Goal: Task Accomplishment & Management: Use online tool/utility

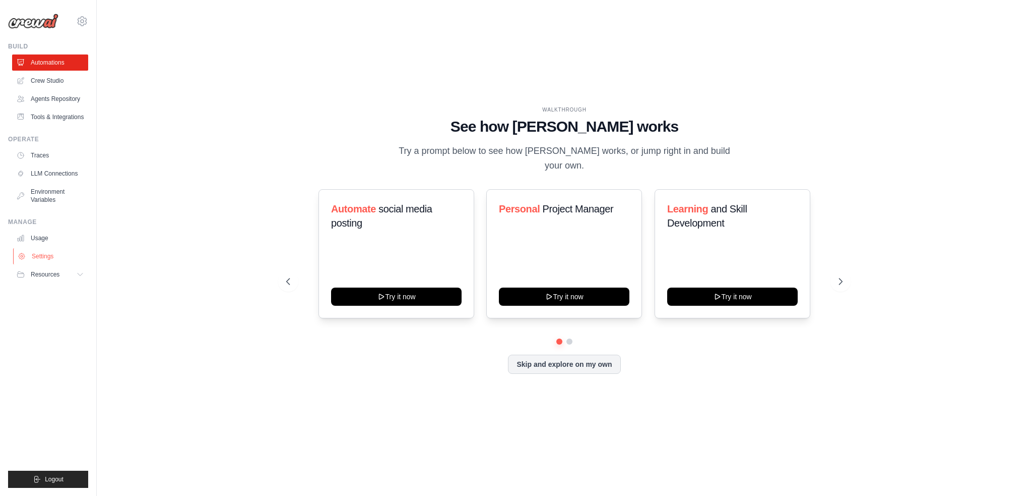
click at [38, 256] on link "Settings" at bounding box center [51, 256] width 76 height 16
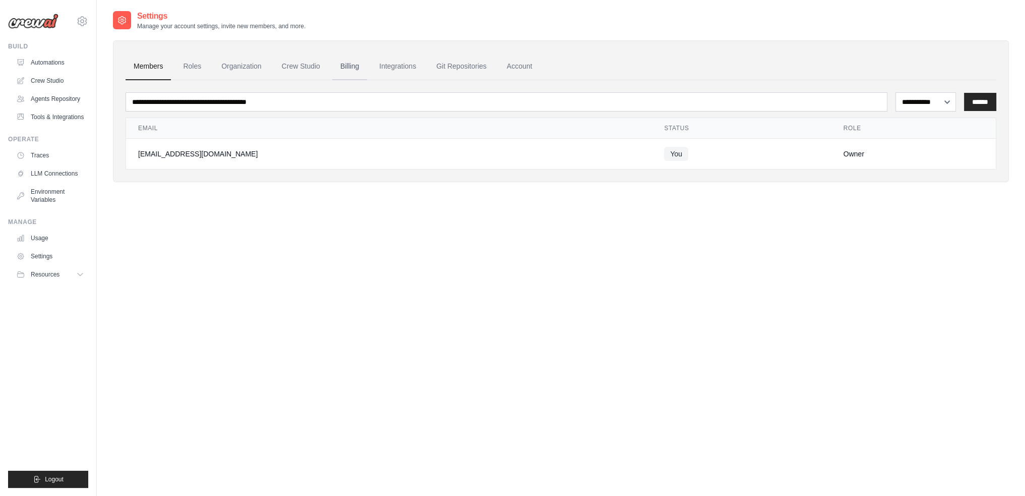
drag, startPoint x: 334, startPoint y: 68, endPoint x: 456, endPoint y: 148, distance: 146.0
click at [334, 67] on link "Billing" at bounding box center [349, 66] width 35 height 27
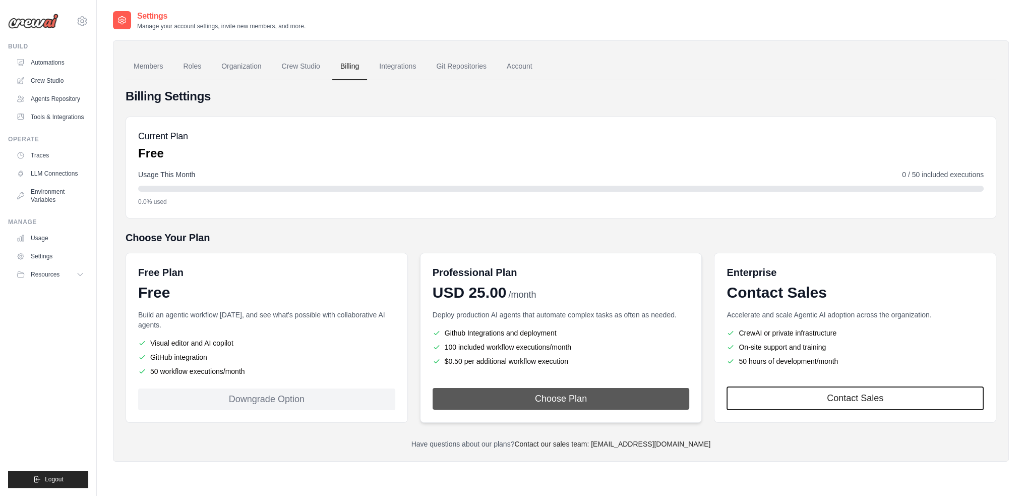
click at [531, 389] on button "Choose Plan" at bounding box center [560, 399] width 257 height 22
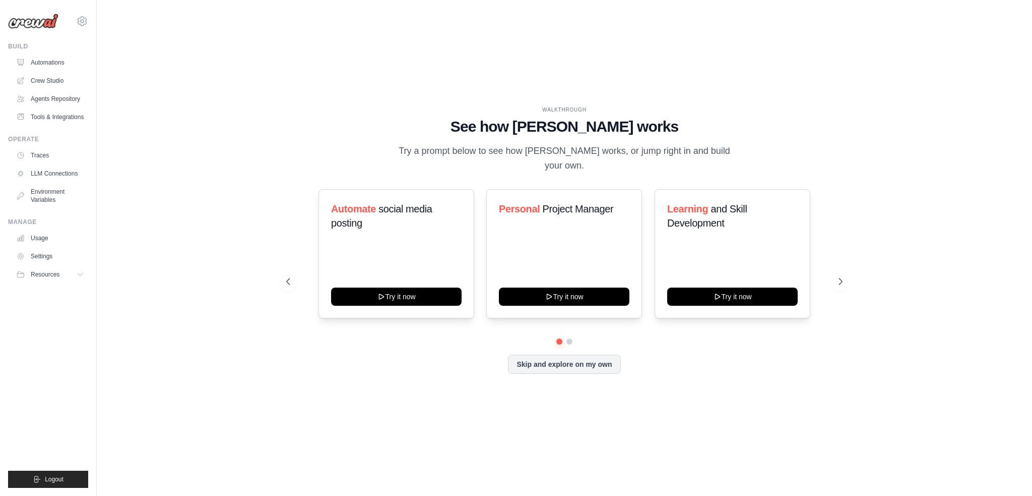
click at [292, 104] on div "WALKTHROUGH See how [PERSON_NAME] works Try a prompt below to see how [PERSON_N…" at bounding box center [564, 247] width 903 height 475
click at [50, 56] on link "Automations" at bounding box center [51, 62] width 76 height 16
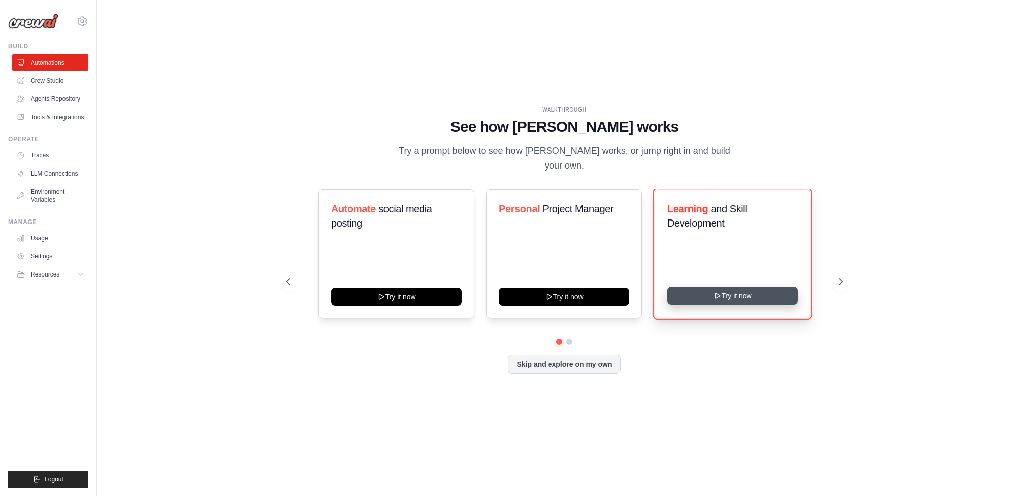
click at [686, 288] on button "Try it now" at bounding box center [732, 295] width 131 height 18
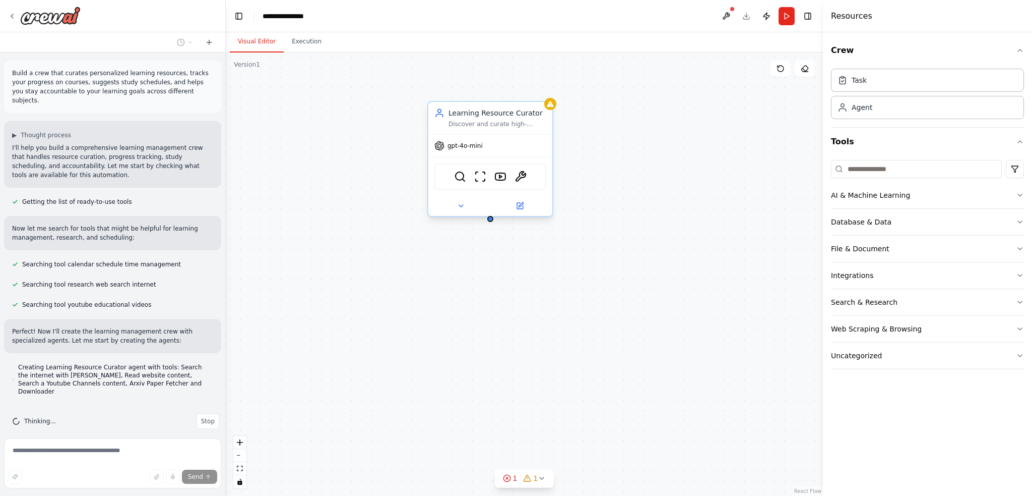
click at [503, 116] on div "Learning Resource Curator" at bounding box center [498, 113] width 98 height 10
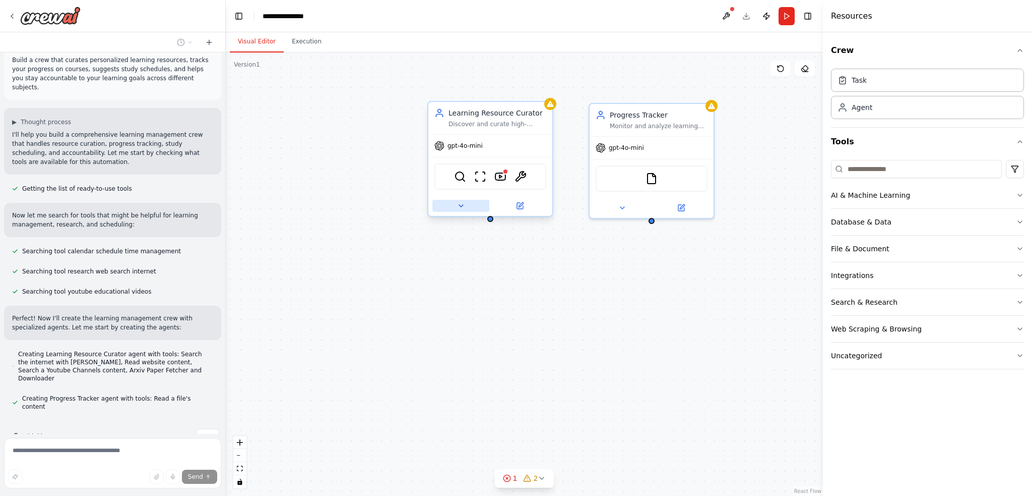
click at [459, 205] on icon at bounding box center [461, 206] width 4 height 2
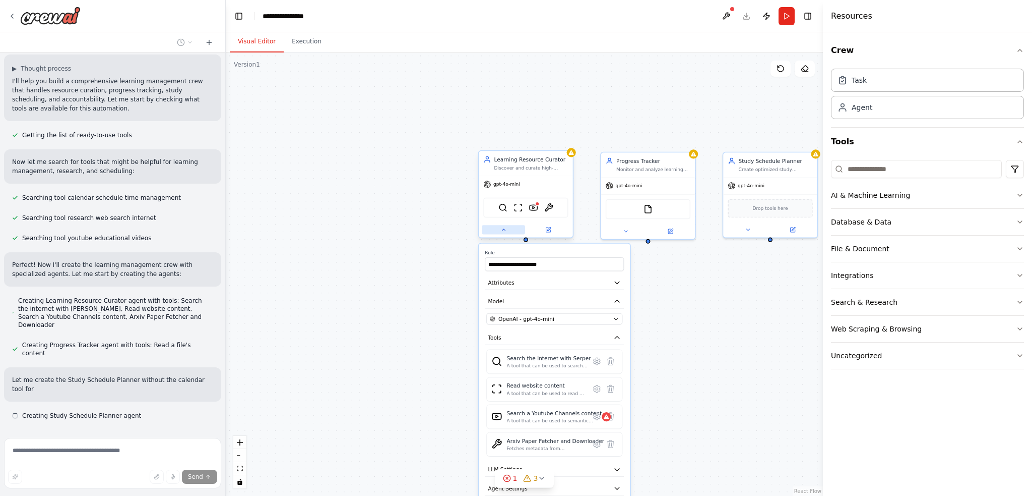
scroll to position [76, 0]
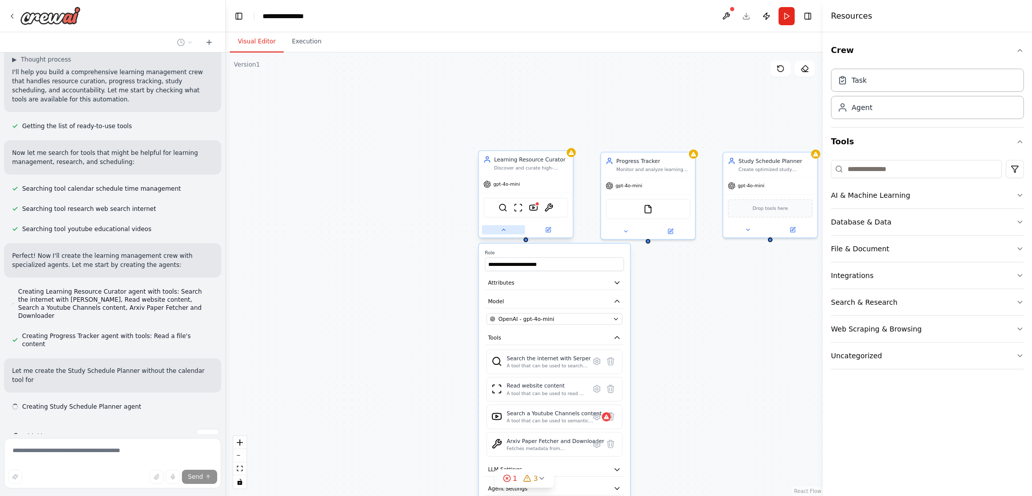
click at [505, 227] on icon at bounding box center [504, 229] width 6 height 6
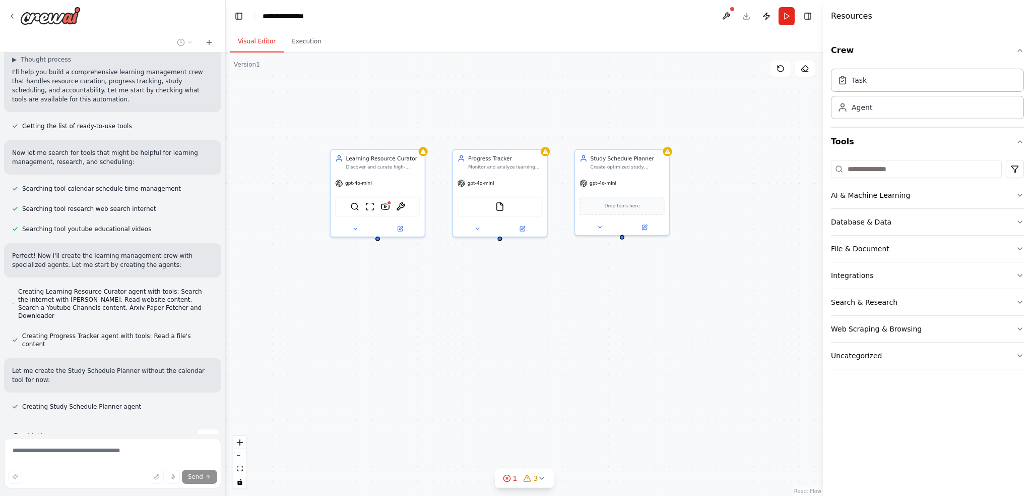
drag, startPoint x: 562, startPoint y: 292, endPoint x: 413, endPoint y: 290, distance: 148.2
click at [413, 290] on div "Learning Resource Curator Discover and curate high-quality, personalized learni…" at bounding box center [524, 273] width 597 height 443
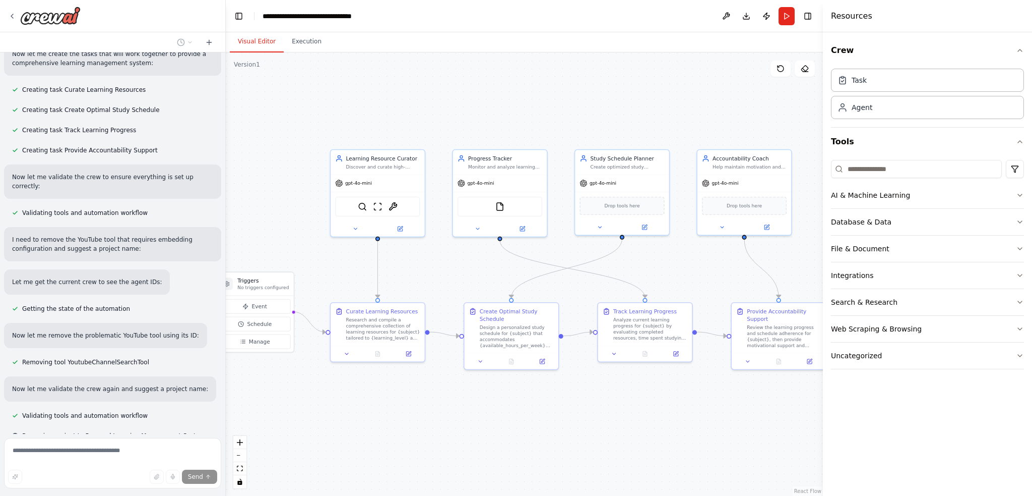
scroll to position [495, 0]
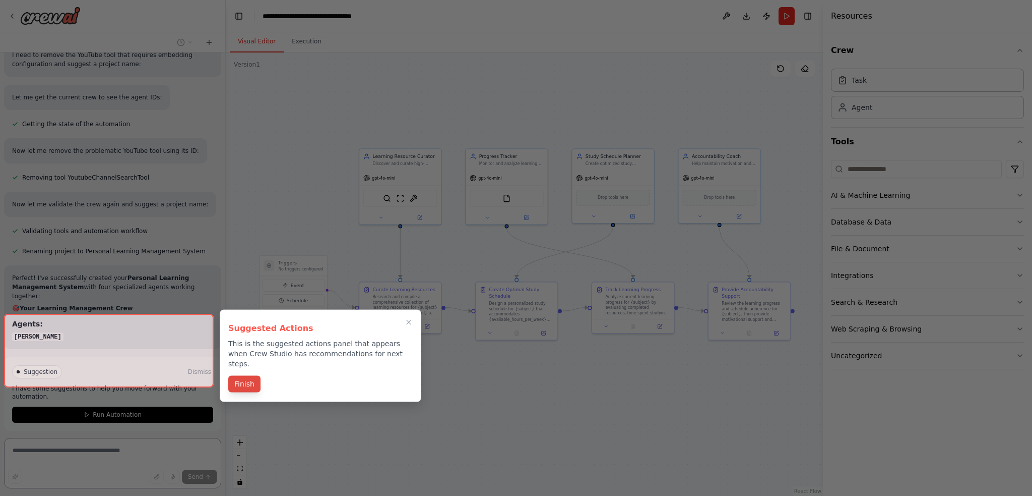
click at [239, 376] on button "Finish" at bounding box center [244, 384] width 32 height 17
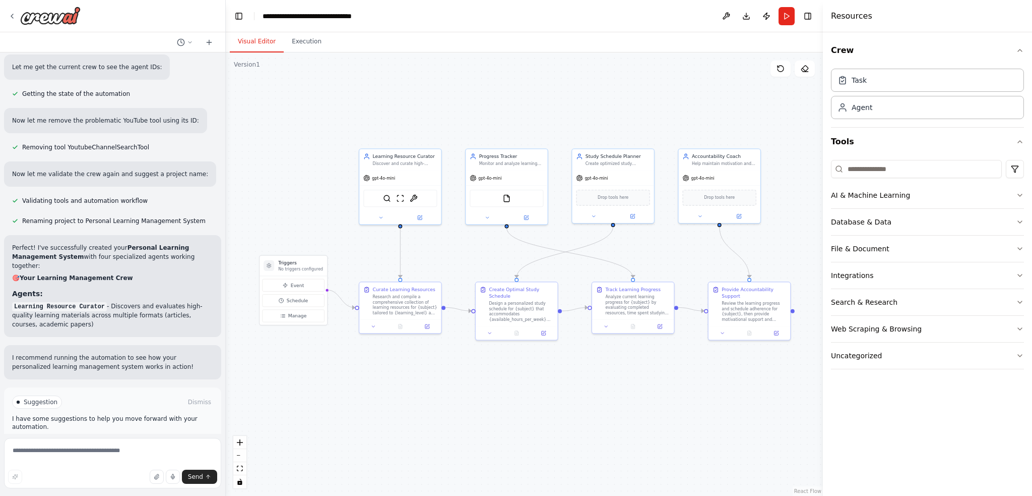
click at [112, 441] on span "Run Automation" at bounding box center [117, 445] width 49 height 8
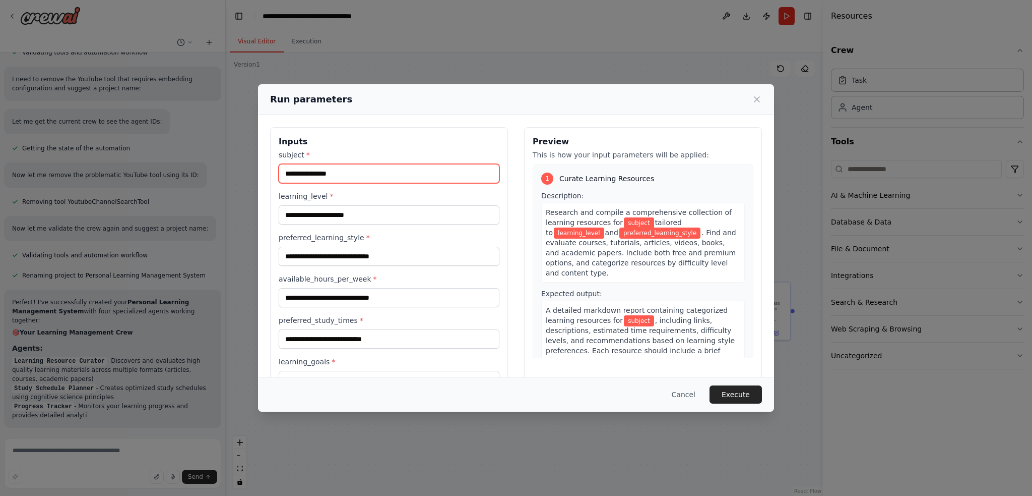
click at [361, 167] on input "subject *" at bounding box center [389, 173] width 221 height 19
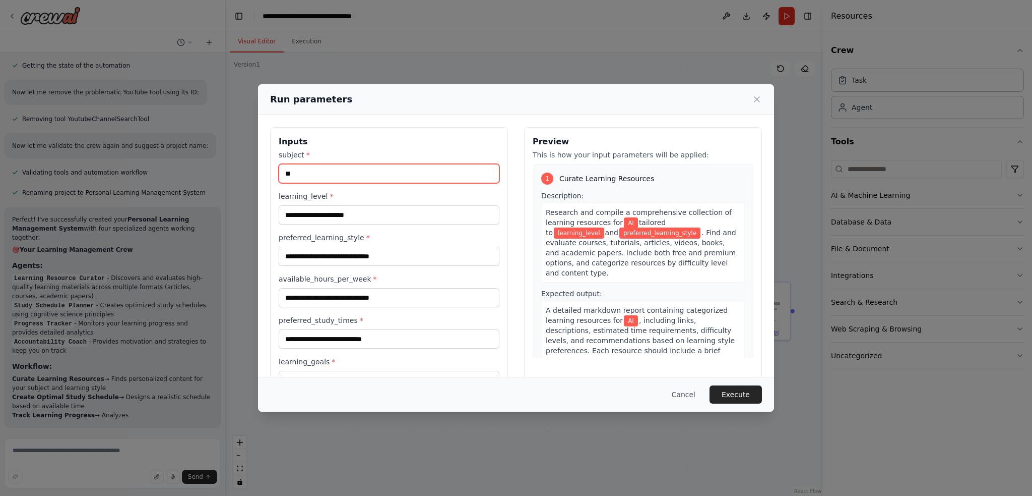
type input "*"
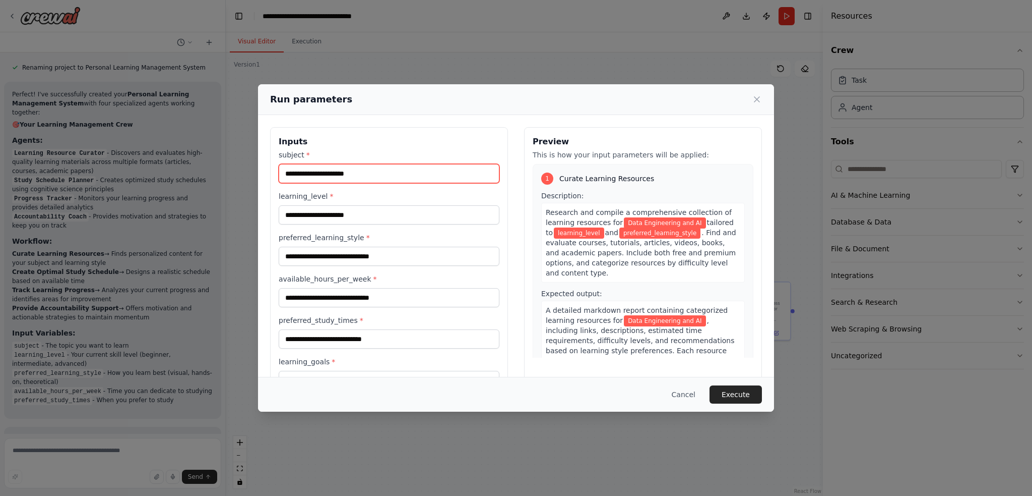
type input "**********"
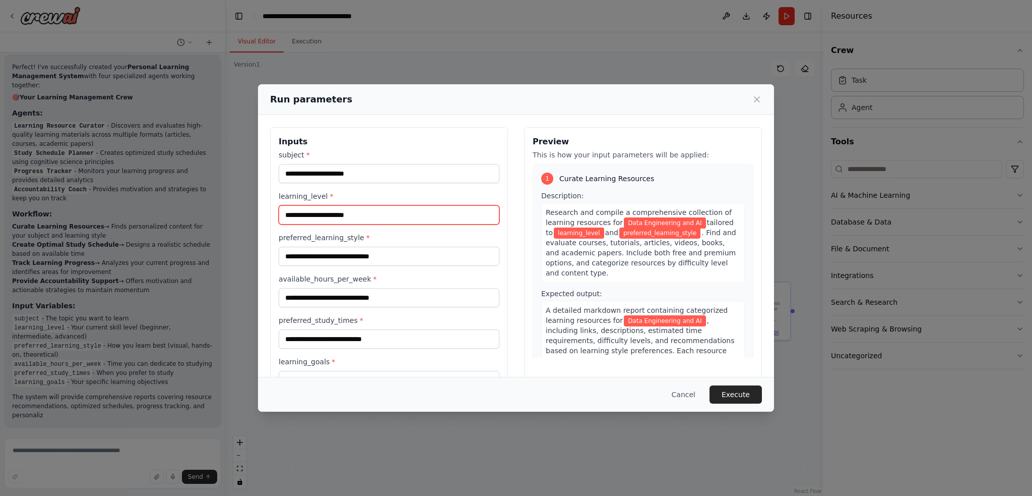
click at [339, 209] on input "learning_level *" at bounding box center [389, 214] width 221 height 19
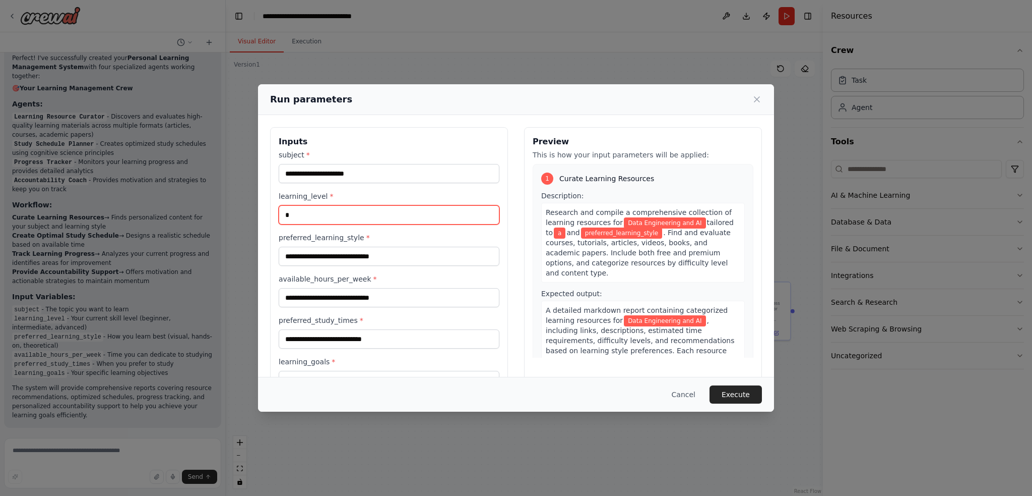
click at [339, 209] on input "*" at bounding box center [389, 214] width 221 height 19
type input "********"
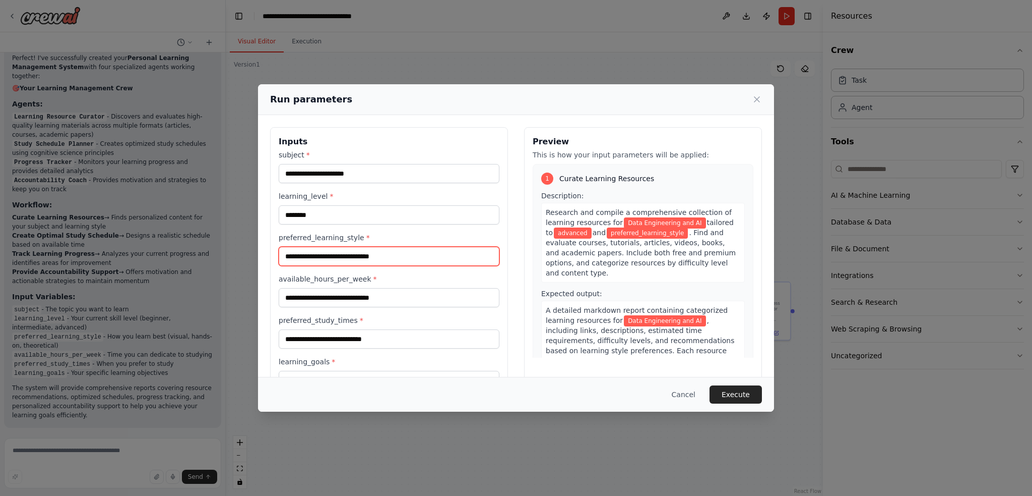
click at [323, 249] on input "preferred_learning_style *" at bounding box center [389, 255] width 221 height 19
type input "******"
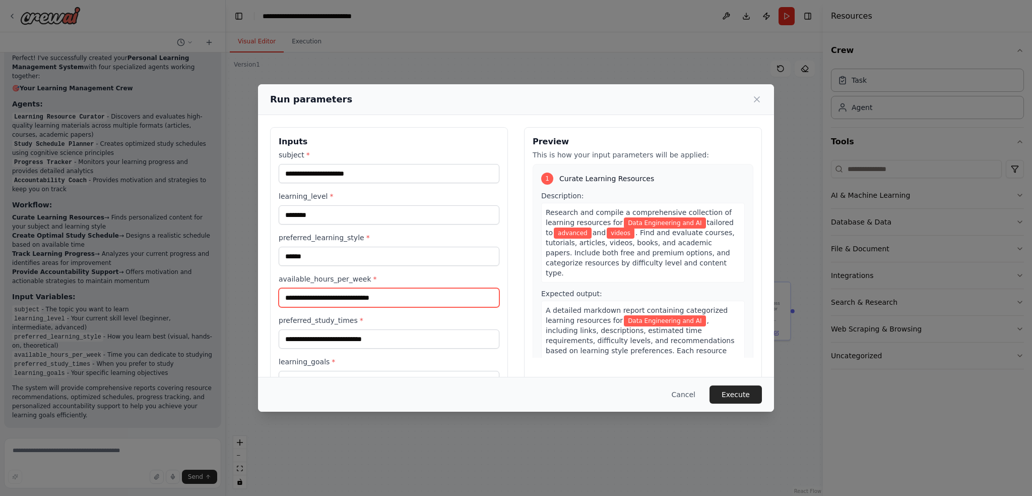
click at [306, 300] on input "available_hours_per_week *" at bounding box center [389, 297] width 221 height 19
type input "*"
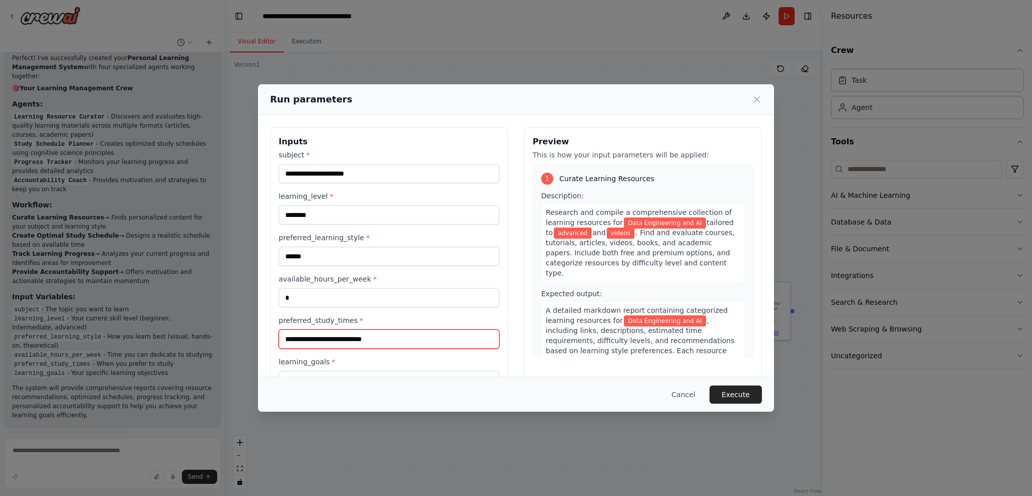
scroll to position [32, 0]
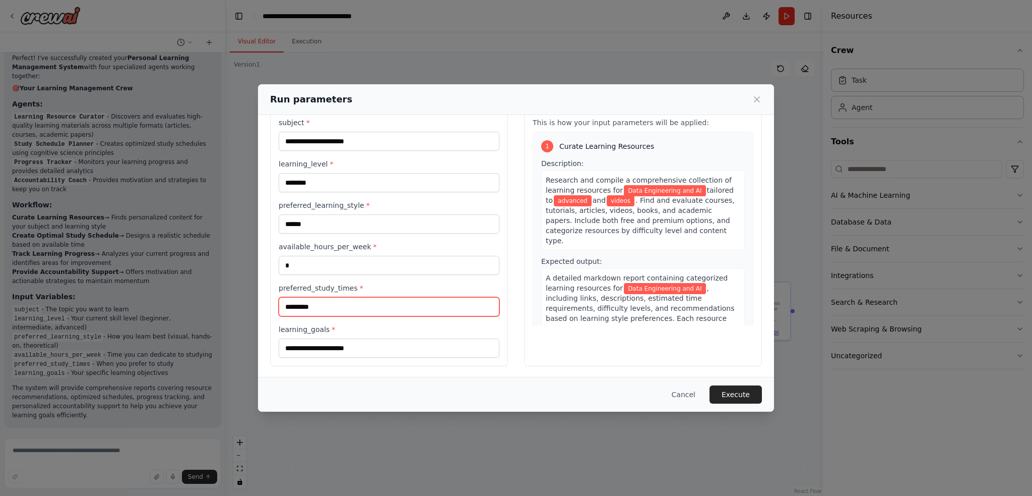
type input "*********"
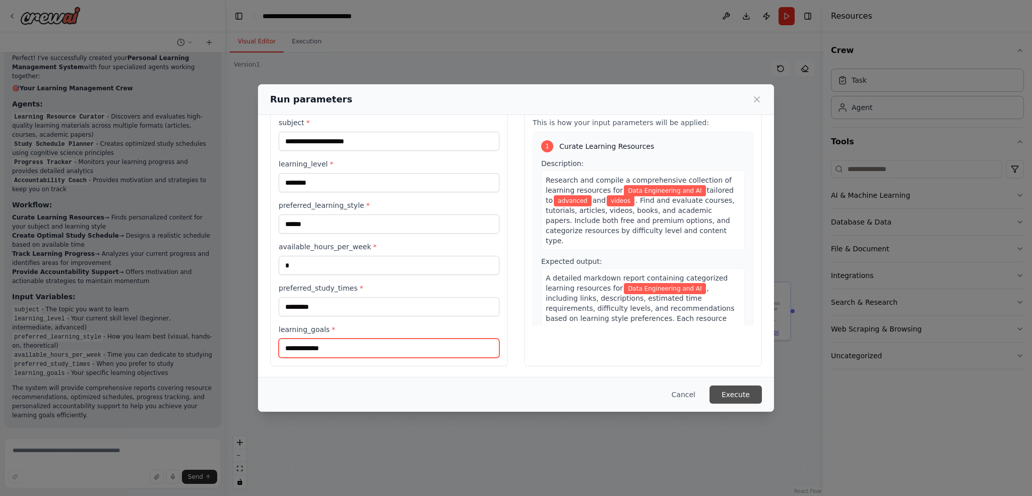
type input "**********"
click at [738, 391] on button "Execute" at bounding box center [736, 394] width 52 height 18
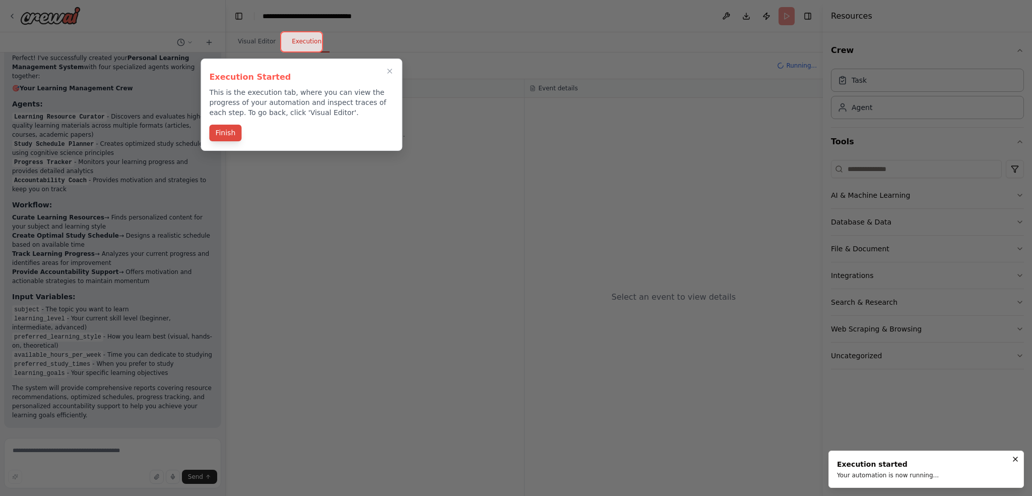
click at [221, 131] on button "Finish" at bounding box center [225, 133] width 32 height 17
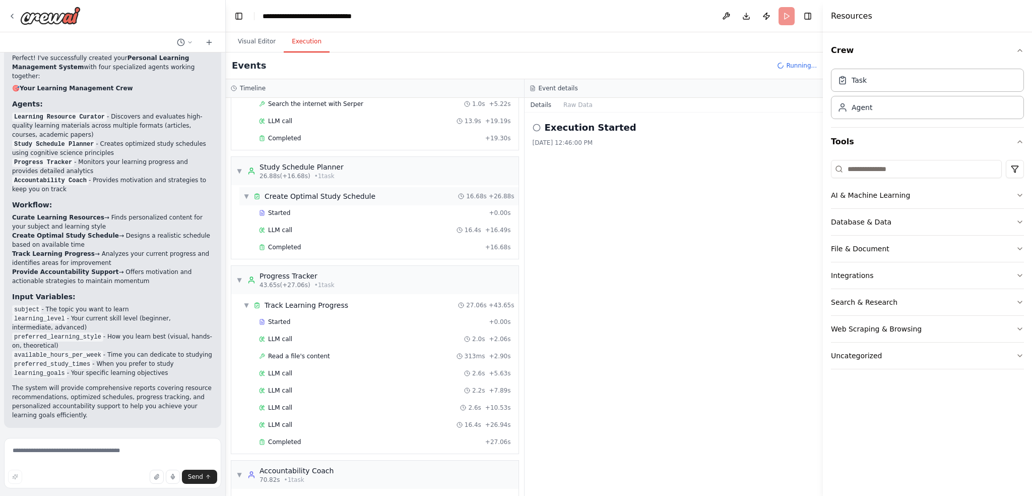
scroll to position [146, 0]
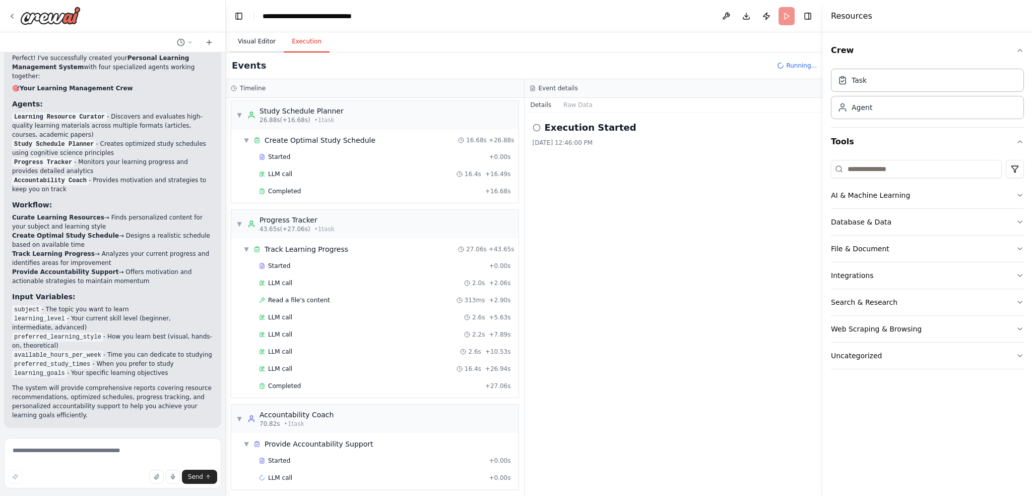
click at [242, 38] on button "Visual Editor" at bounding box center [257, 41] width 54 height 21
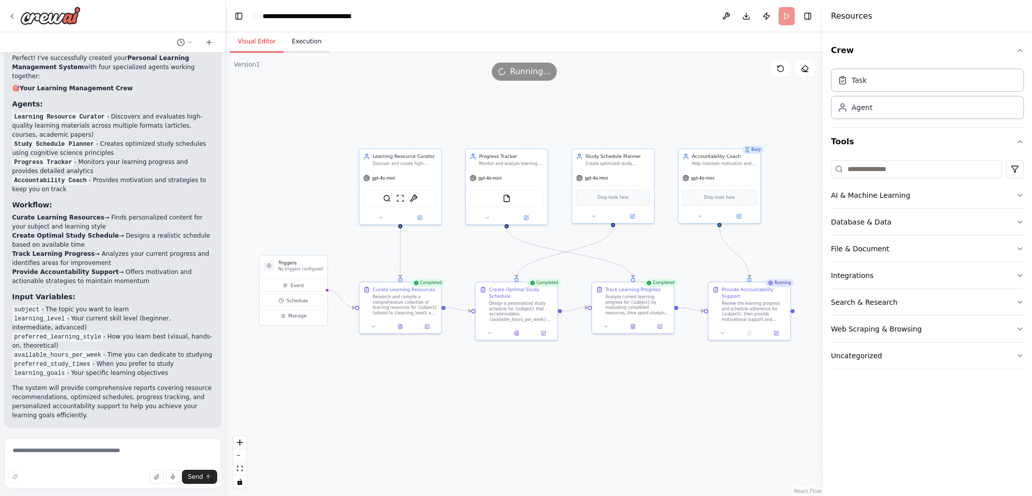
click at [295, 42] on button "Execution" at bounding box center [307, 41] width 46 height 21
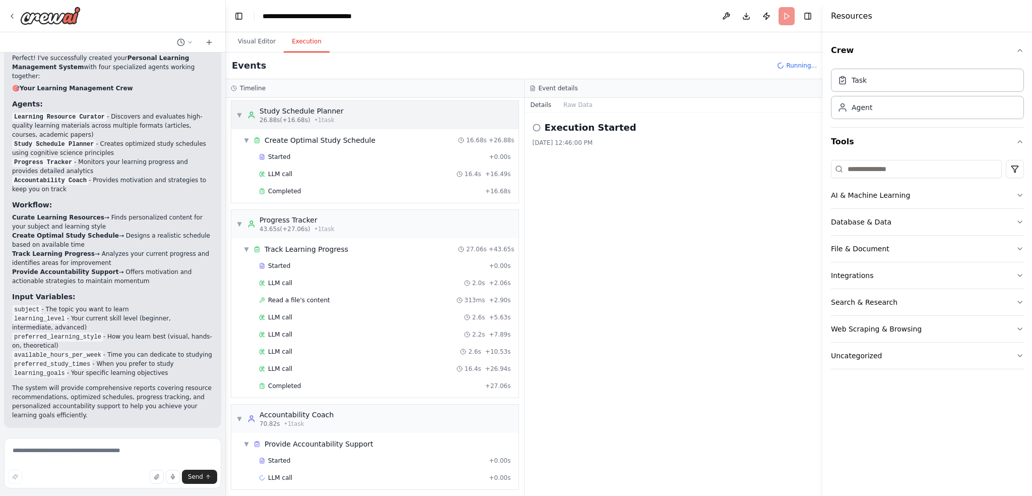
click at [239, 115] on span "▼" at bounding box center [239, 115] width 6 height 8
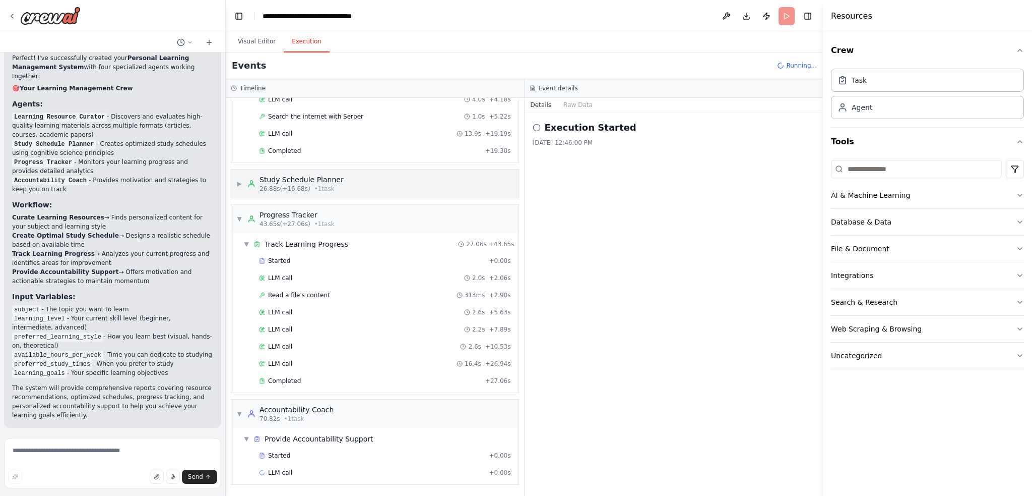
scroll to position [73, 0]
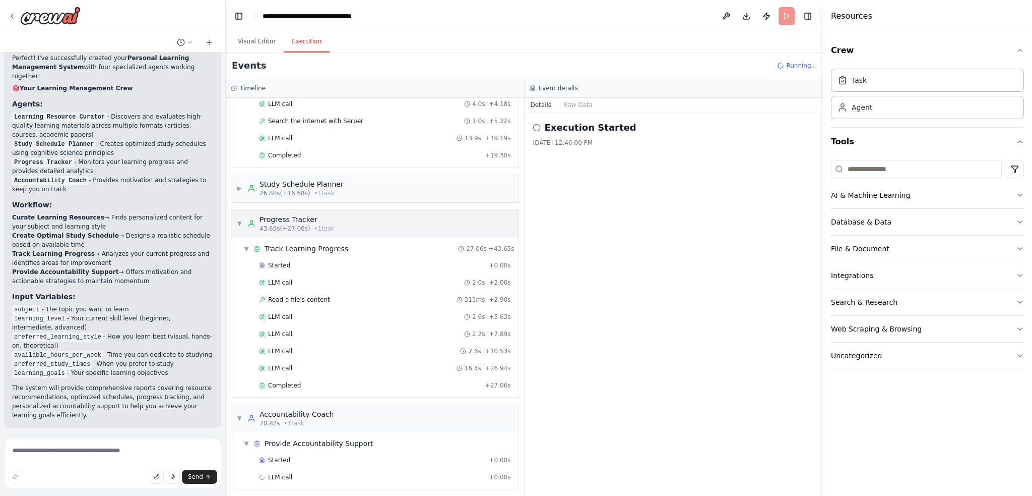
click at [241, 223] on span "▼" at bounding box center [239, 223] width 6 height 8
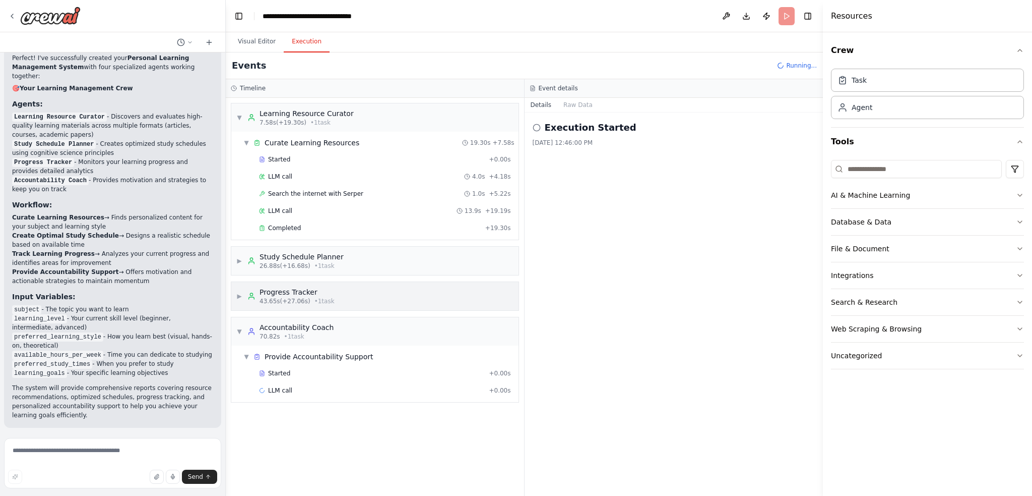
scroll to position [0, 0]
click at [238, 120] on span "▼" at bounding box center [239, 117] width 6 height 8
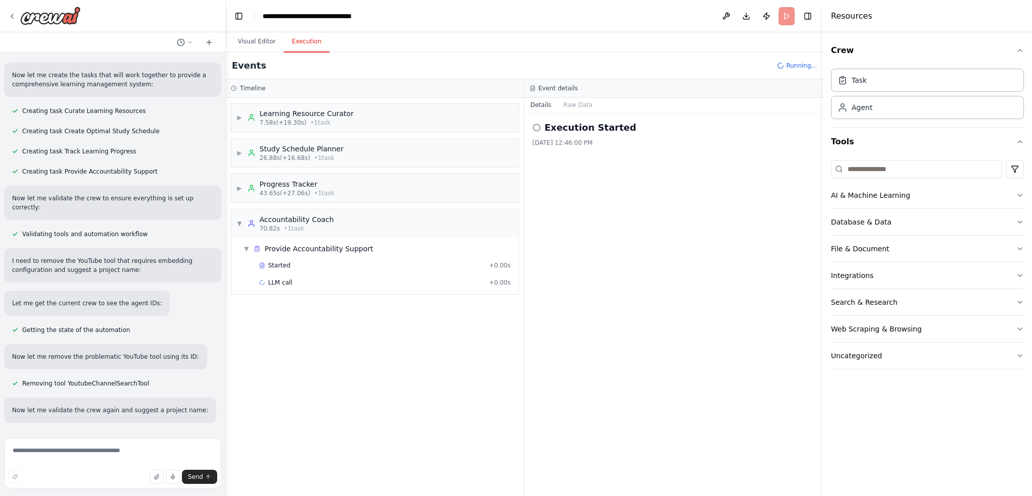
scroll to position [879, 0]
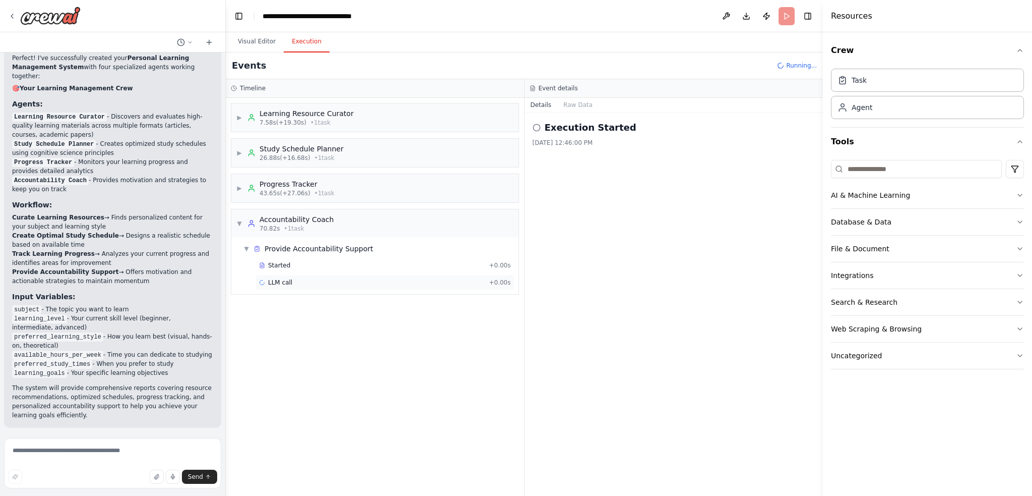
click at [282, 285] on div "LLM call + 0.00s" at bounding box center [385, 282] width 259 height 15
click at [278, 191] on span "43.65s (+27.06s)" at bounding box center [285, 193] width 51 height 8
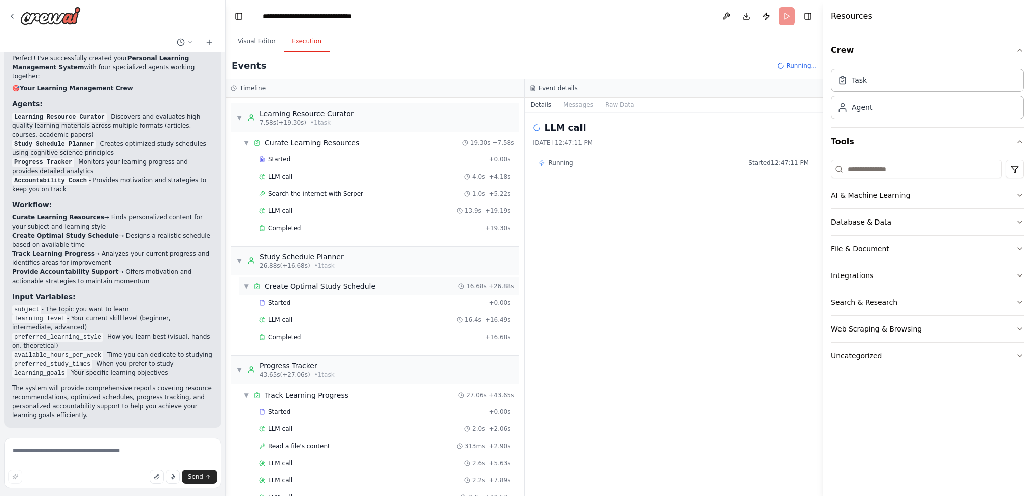
click at [280, 277] on div "▼ Create Optimal Study Schedule 16.68s + 26.88s" at bounding box center [378, 286] width 279 height 18
click at [277, 224] on span "Completed" at bounding box center [284, 228] width 33 height 8
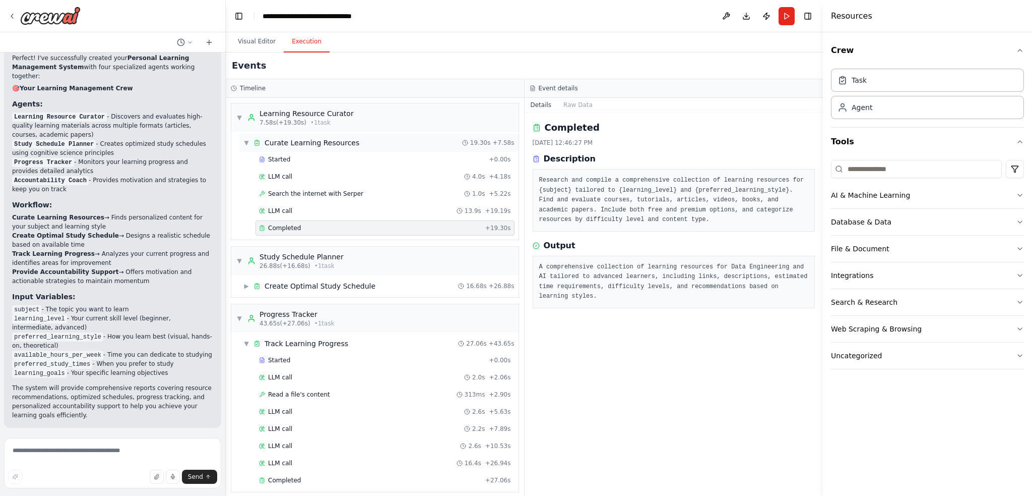
click at [244, 142] on span "▼" at bounding box center [246, 143] width 6 height 8
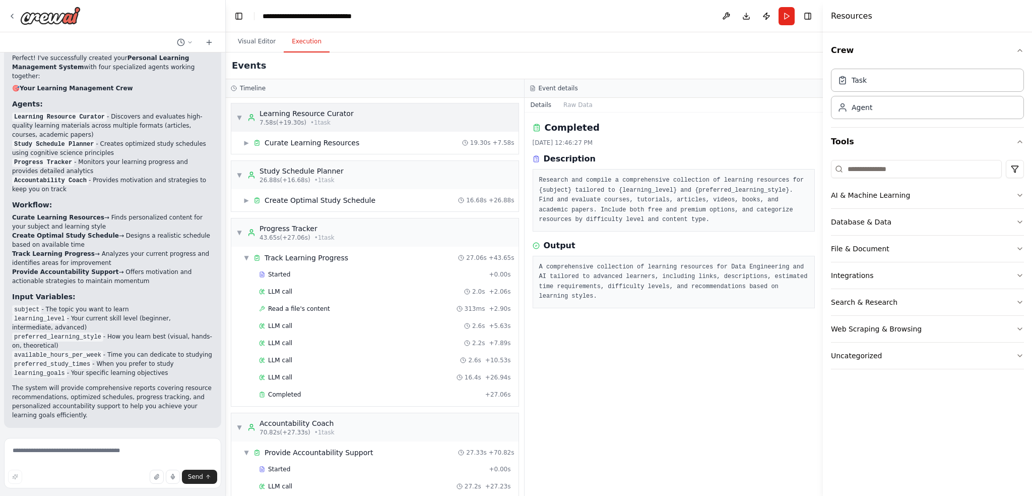
click at [239, 116] on span "▼" at bounding box center [239, 117] width 6 height 8
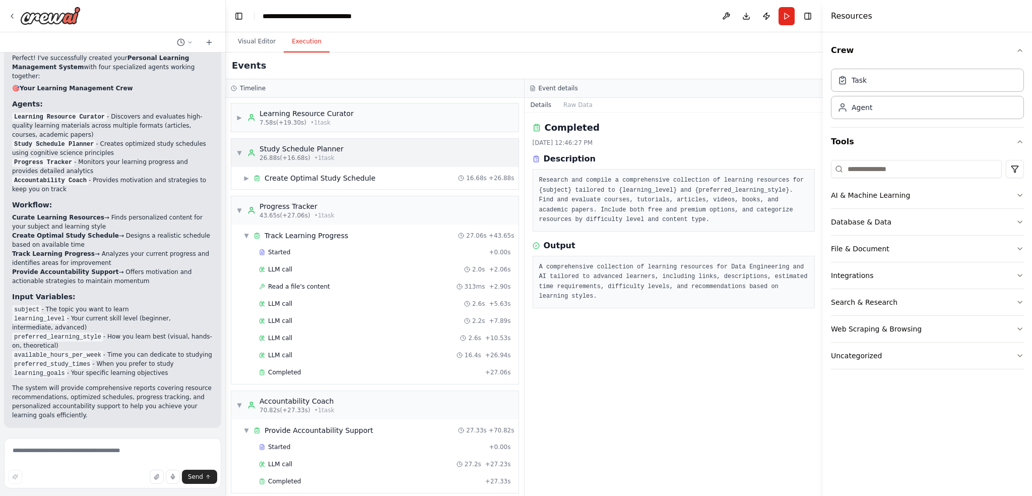
click at [238, 152] on span "▼" at bounding box center [239, 153] width 6 height 8
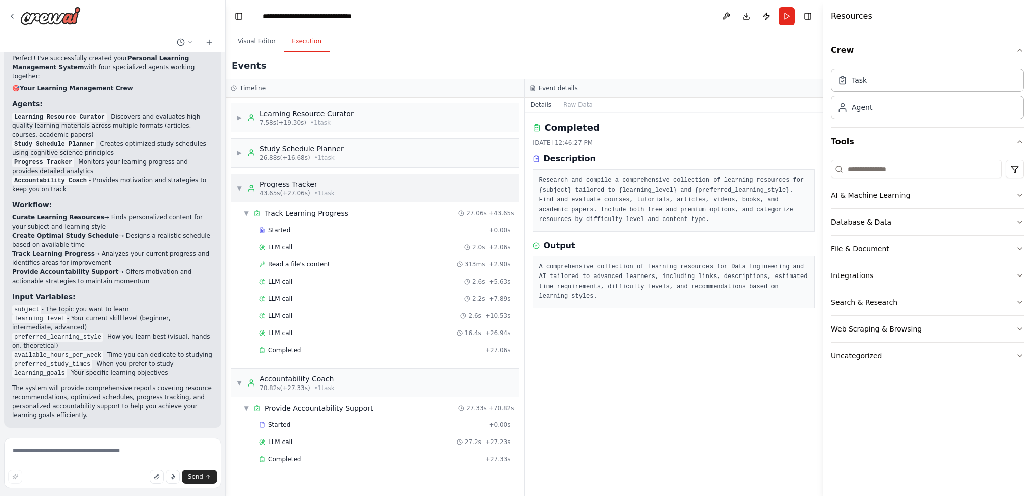
click at [238, 187] on span "▼" at bounding box center [239, 188] width 6 height 8
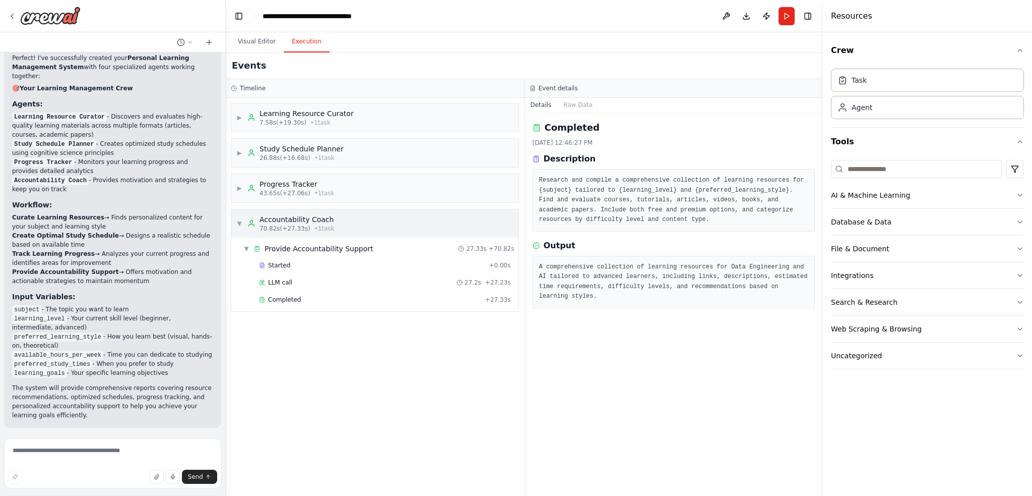
click at [236, 221] on span "▼" at bounding box center [239, 223] width 6 height 8
click at [318, 221] on div "Accountability Coach" at bounding box center [297, 219] width 75 height 10
click at [258, 35] on button "Visual Editor" at bounding box center [257, 41] width 54 height 21
click at [308, 48] on button "Execution" at bounding box center [307, 41] width 46 height 21
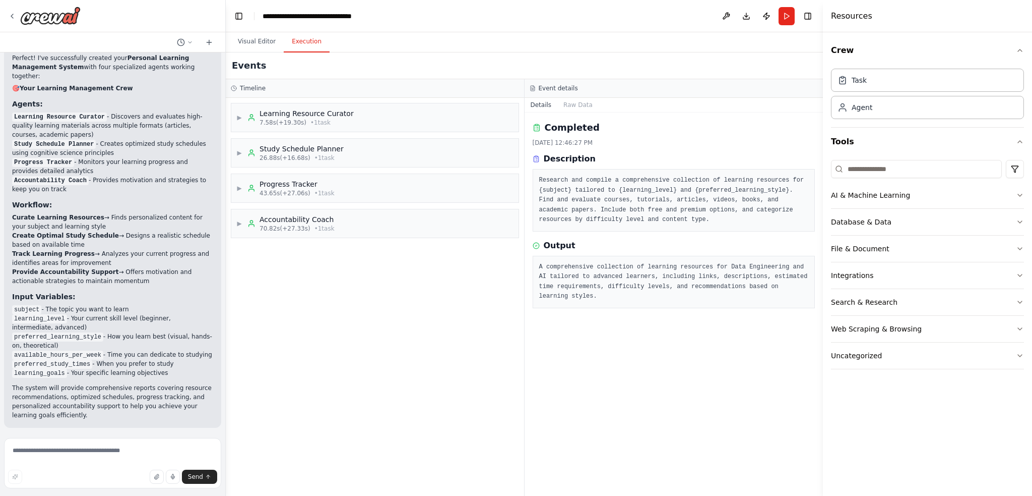
click at [554, 89] on h3 "Event details" at bounding box center [558, 88] width 39 height 8
click at [574, 104] on button "Raw Data" at bounding box center [578, 105] width 41 height 14
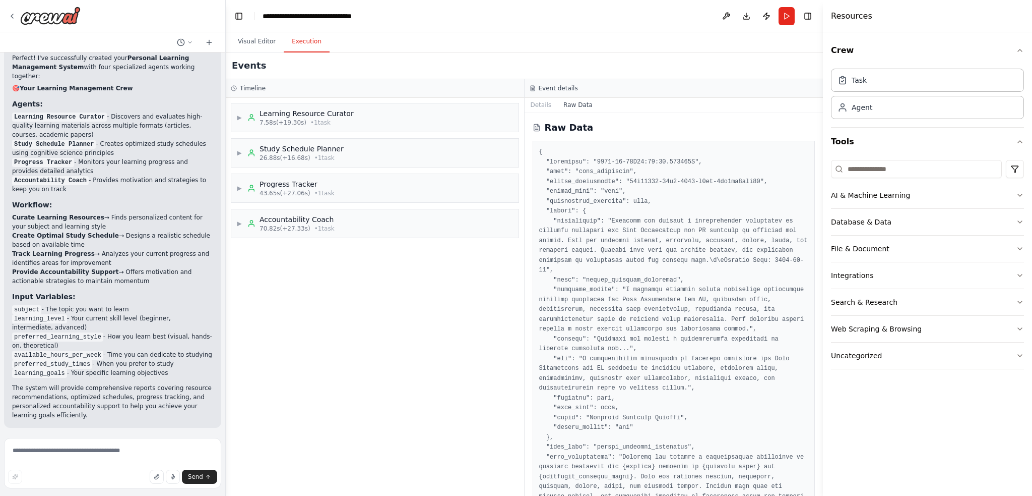
scroll to position [442, 0]
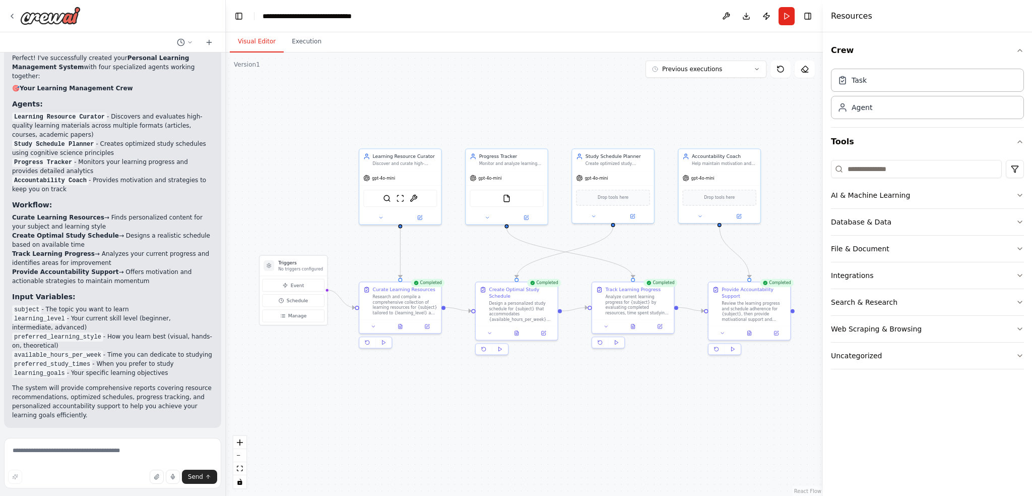
click at [268, 41] on button "Visual Editor" at bounding box center [257, 41] width 54 height 21
click at [750, 334] on button at bounding box center [753, 332] width 28 height 8
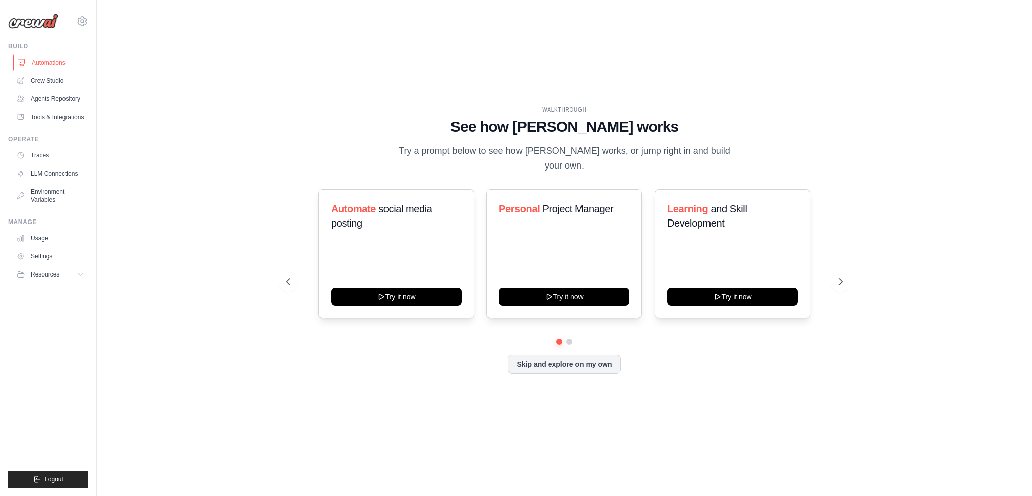
click at [50, 66] on link "Automations" at bounding box center [51, 62] width 76 height 16
click at [48, 80] on link "Crew Studio" at bounding box center [51, 81] width 76 height 16
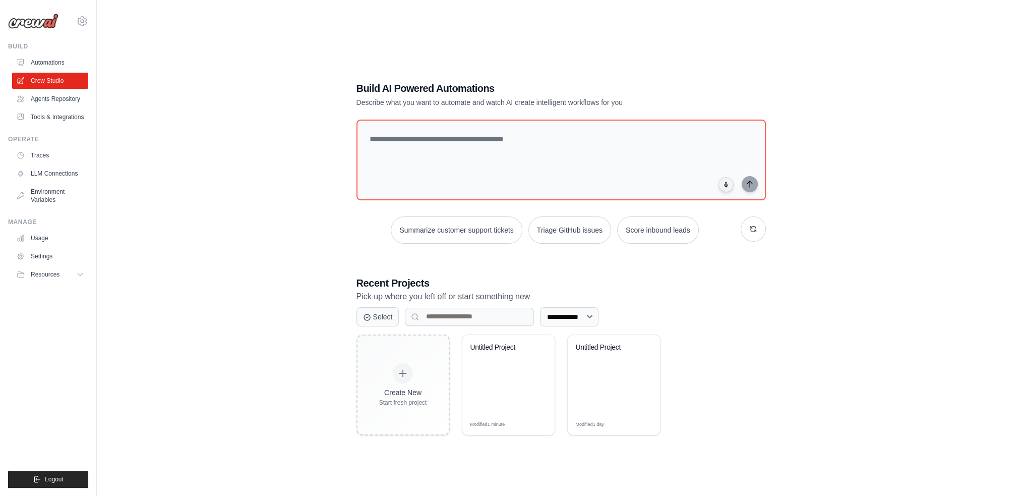
click at [54, 95] on link "Agents Repository" at bounding box center [50, 99] width 76 height 16
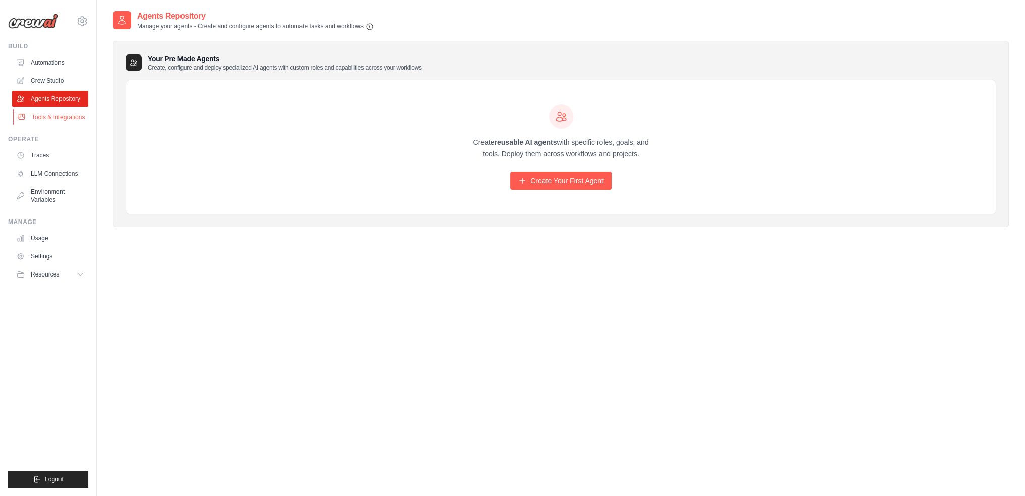
click at [67, 114] on link "Tools & Integrations" at bounding box center [51, 117] width 76 height 16
